Goal: Task Accomplishment & Management: Use online tool/utility

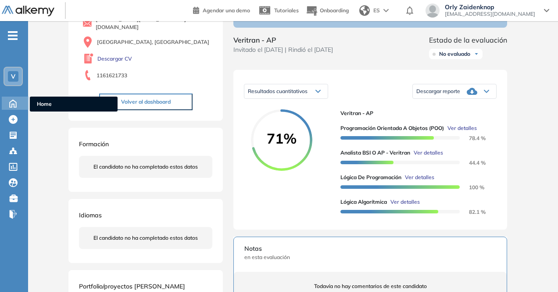
click at [14, 103] on icon at bounding box center [12, 102] width 15 height 11
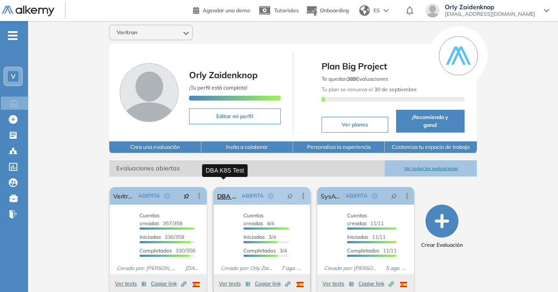
click at [227, 187] on link "DBA K8S Test" at bounding box center [227, 196] width 21 height 18
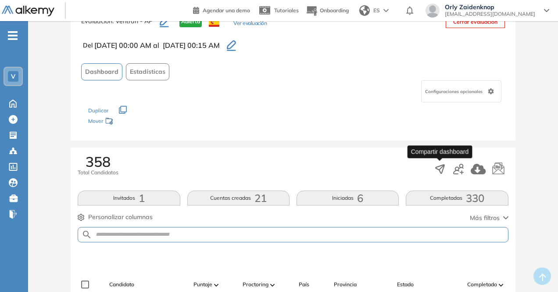
scroll to position [34, 0]
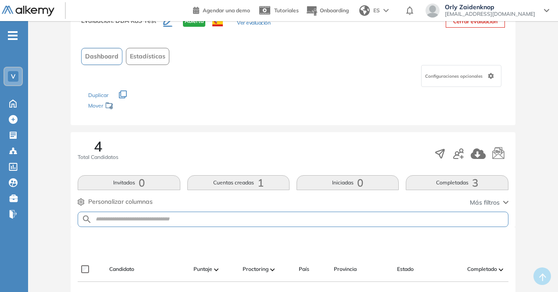
click at [450, 182] on button "Completadas 3" at bounding box center [457, 182] width 102 height 15
click at [454, 175] on div "4 Total Candidatos Invitados 0 Cuentas creadas 1 Iniciadas 0 Completadas 3 Pers…" at bounding box center [293, 179] width 444 height 95
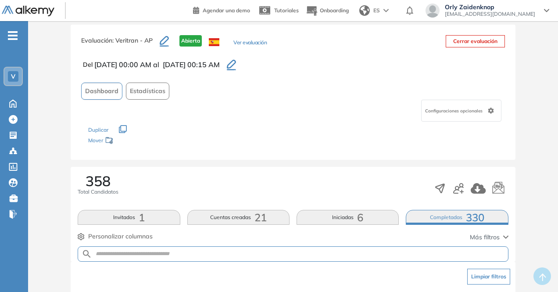
scroll to position [0, 0]
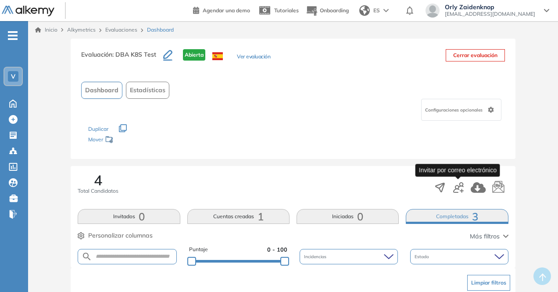
click at [457, 185] on icon "button" at bounding box center [458, 187] width 11 height 11
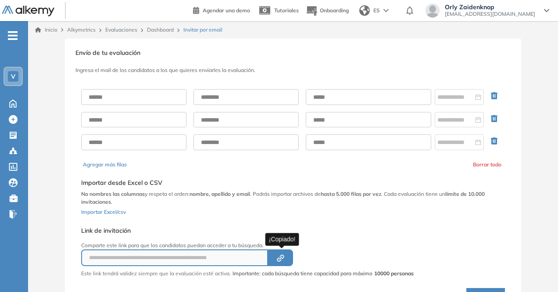
click at [283, 254] on icon "button" at bounding box center [282, 256] width 4 height 4
